Goal: Transaction & Acquisition: Purchase product/service

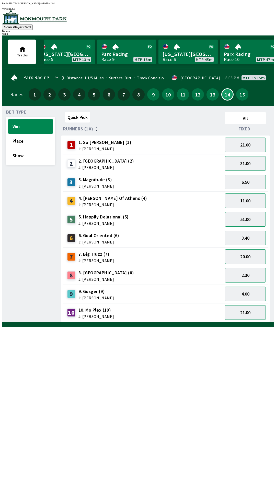
scroll to position [0, 6]
click at [121, 53] on link "Parx Racing Race 9 MTP 16m" at bounding box center [128, 52] width 59 height 25
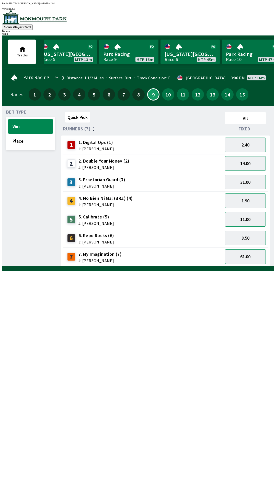
click at [169, 97] on div "10" at bounding box center [168, 94] width 12 height 12
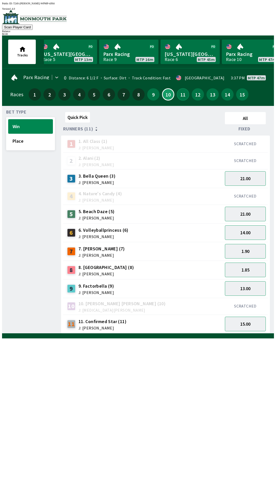
click at [180, 92] on button "11" at bounding box center [183, 94] width 12 height 12
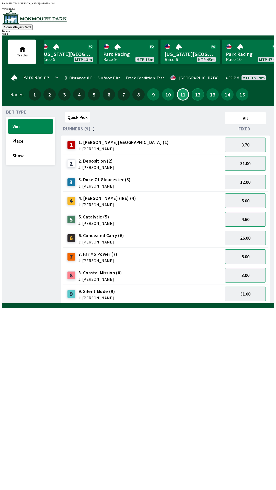
click at [198, 96] on button "12" at bounding box center [198, 94] width 12 height 12
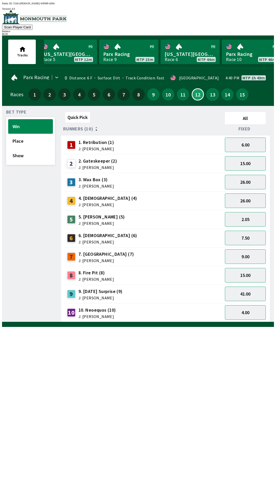
click at [214, 91] on button "13" at bounding box center [212, 94] width 12 height 12
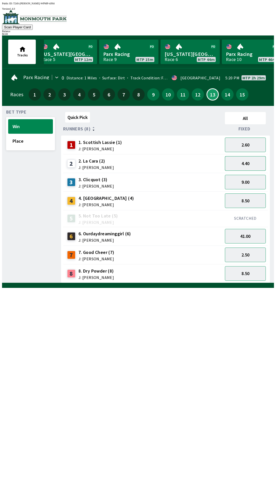
click at [228, 157] on button "4.40" at bounding box center [245, 163] width 41 height 15
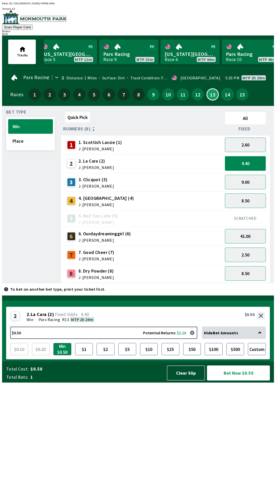
click at [224, 96] on button "14" at bounding box center [227, 94] width 12 height 12
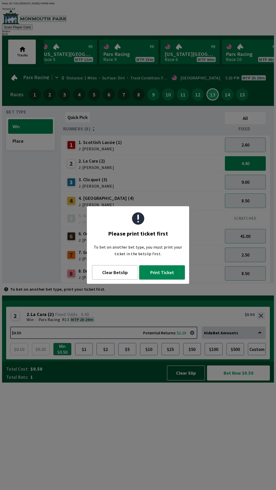
click at [146, 242] on div "To bet on another bet type, you must print your ticket in the betslip first." at bounding box center [138, 250] width 102 height 21
click at [119, 276] on button "Clear Betslip" at bounding box center [115, 272] width 46 height 15
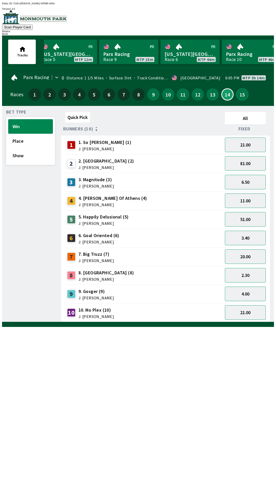
click at [239, 95] on button "15" at bounding box center [242, 94] width 12 height 12
